Goal: Transaction & Acquisition: Subscribe to service/newsletter

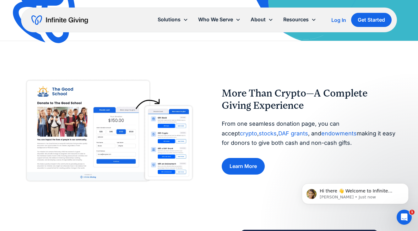
click at [143, 160] on img at bounding box center [109, 131] width 176 height 110
click at [173, 156] on img at bounding box center [109, 131] width 176 height 110
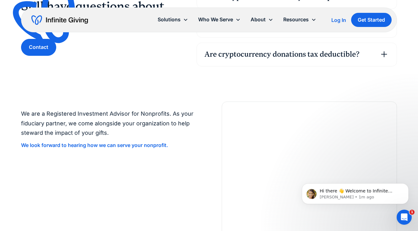
scroll to position [1461, 0]
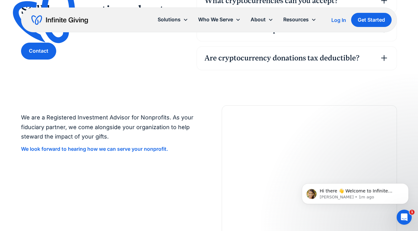
click at [306, 60] on div "Are cryptocurrency donations tax deductible?" at bounding box center [281, 58] width 155 height 11
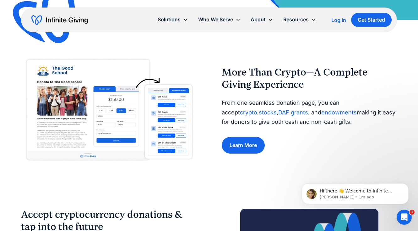
scroll to position [212, 0]
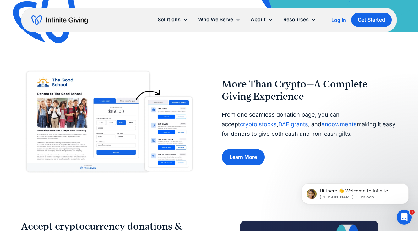
click at [257, 121] on link "crypto" at bounding box center [248, 124] width 17 height 7
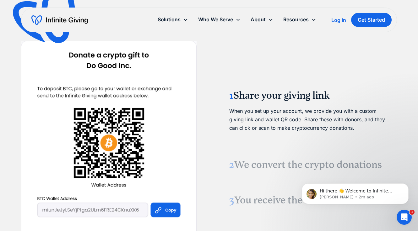
scroll to position [646, 0]
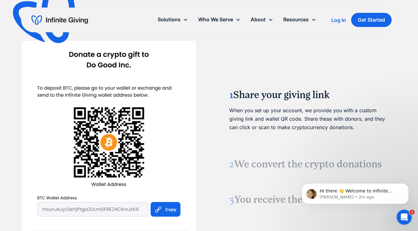
click at [230, 130] on p "When you set up your account, we provide you with a custom giving link and wall…" at bounding box center [309, 119] width 160 height 26
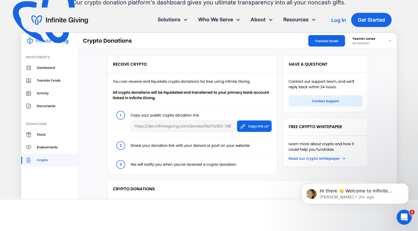
scroll to position [1190, 0]
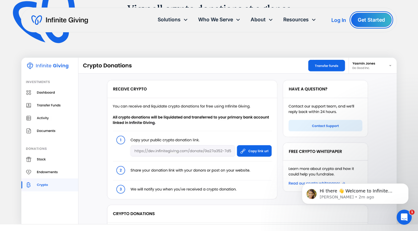
click at [366, 19] on link "Get Started" at bounding box center [371, 20] width 41 height 14
